Goal: Information Seeking & Learning: Learn about a topic

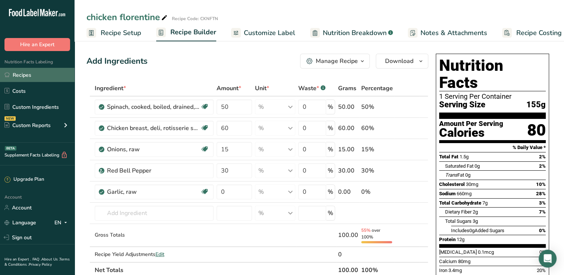
click at [38, 76] on link "Recipes" at bounding box center [37, 75] width 75 height 14
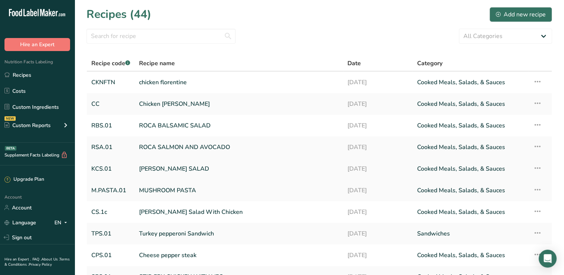
click at [207, 168] on link "[PERSON_NAME] SALAD" at bounding box center [239, 169] width 200 height 16
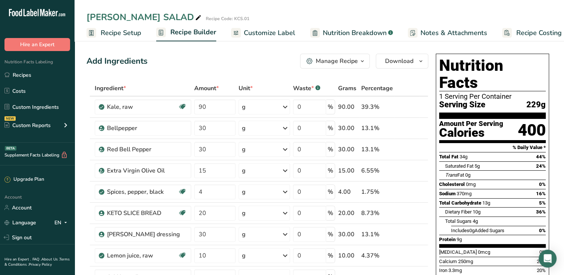
click at [325, 34] on span "Nutrition Breakdown" at bounding box center [355, 33] width 64 height 10
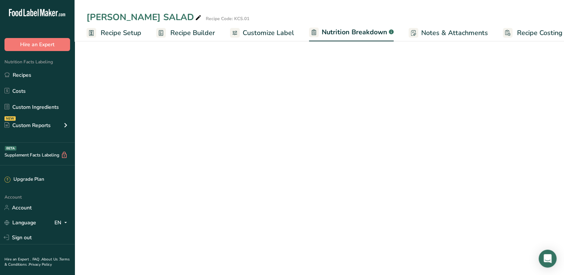
scroll to position [0, 10]
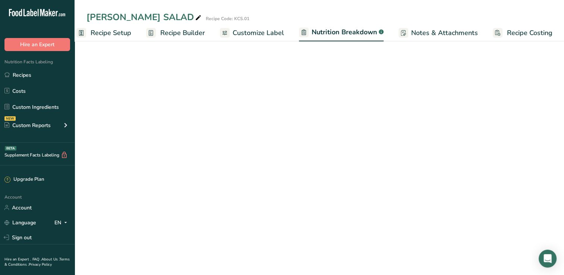
select select "Calories"
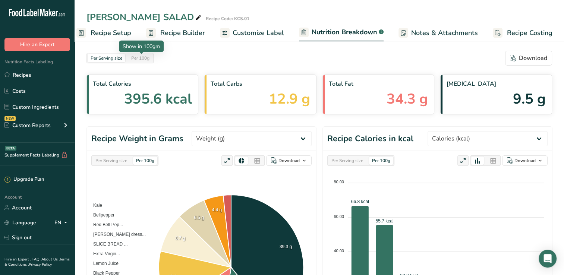
click at [142, 59] on div "Per 100g" at bounding box center [140, 58] width 24 height 8
